Goal: Task Accomplishment & Management: Use online tool/utility

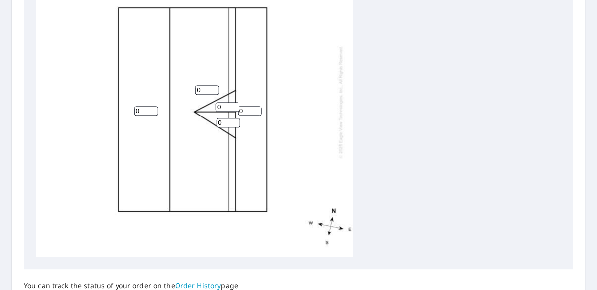
scroll to position [410, 0]
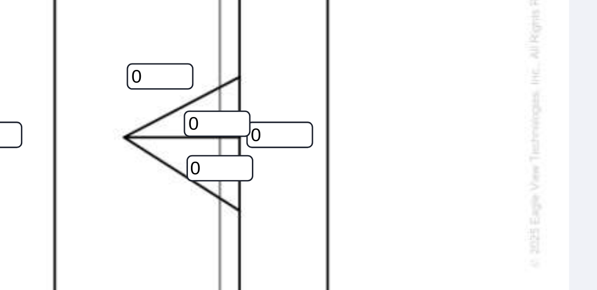
click at [251, 108] on input "0" at bounding box center [250, 112] width 24 height 9
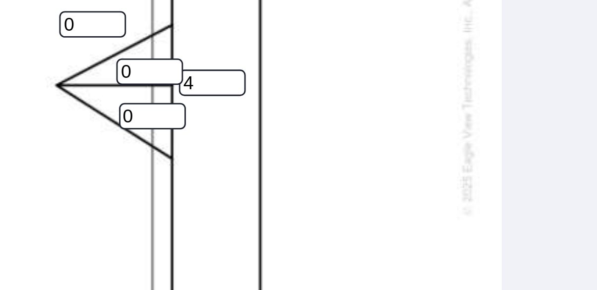
type input "4"
click at [372, 103] on div "0 0 4 0 0" at bounding box center [298, 102] width 525 height 311
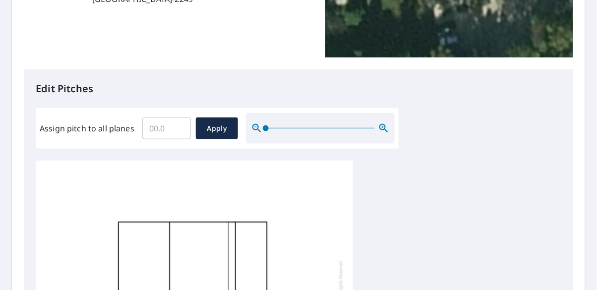
scroll to position [192, 0]
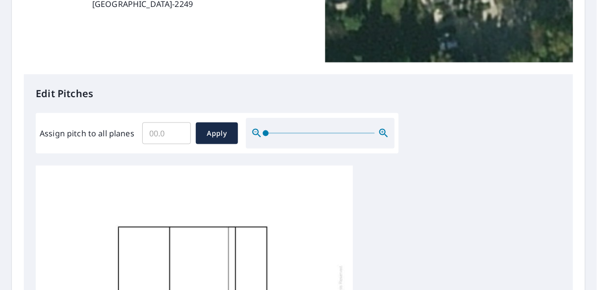
click at [160, 125] on input "Assign pitch to all planes" at bounding box center [166, 133] width 49 height 28
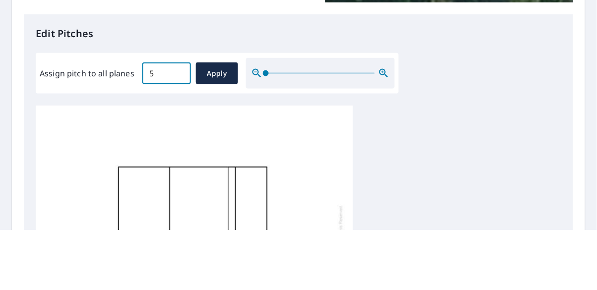
type input "5"
click at [553, 124] on div "Edit Pitches Assign pitch to all planes 5 ​ Apply 0 0 4 0 0" at bounding box center [298, 281] width 549 height 414
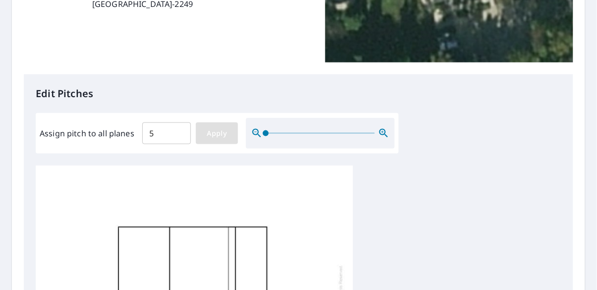
click at [219, 136] on button "Apply" at bounding box center [217, 133] width 42 height 22
type input "5"
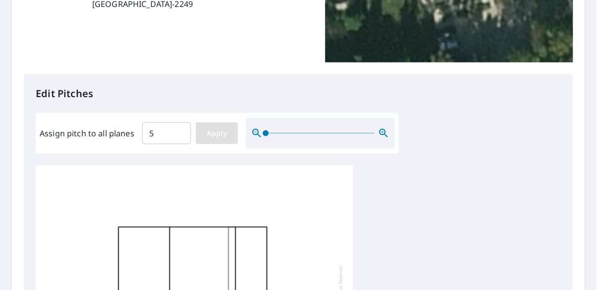
type input "5"
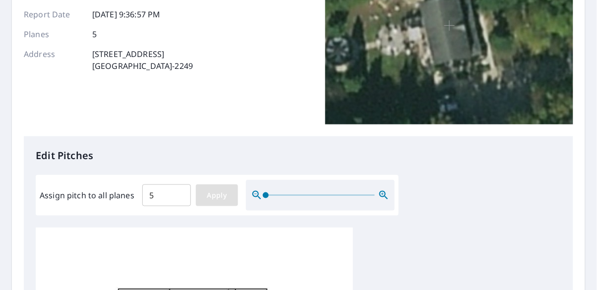
scroll to position [0, 0]
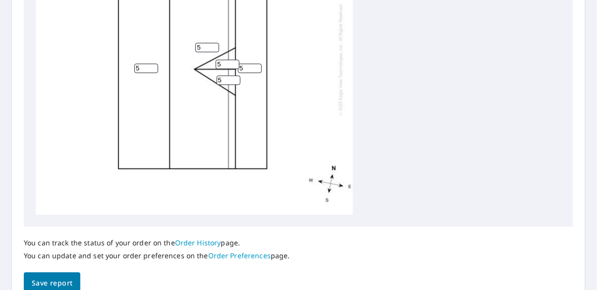
click at [45, 280] on span "Save report" at bounding box center [52, 283] width 41 height 12
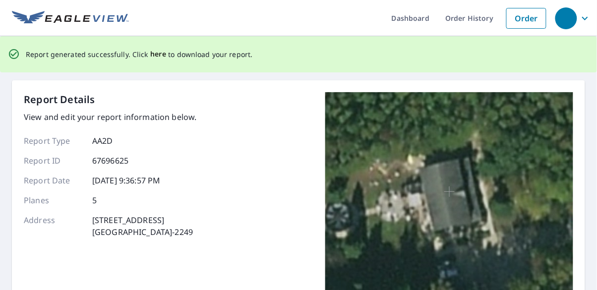
click at [150, 53] on span "here" at bounding box center [158, 54] width 16 height 12
